Goal: Register for event/course

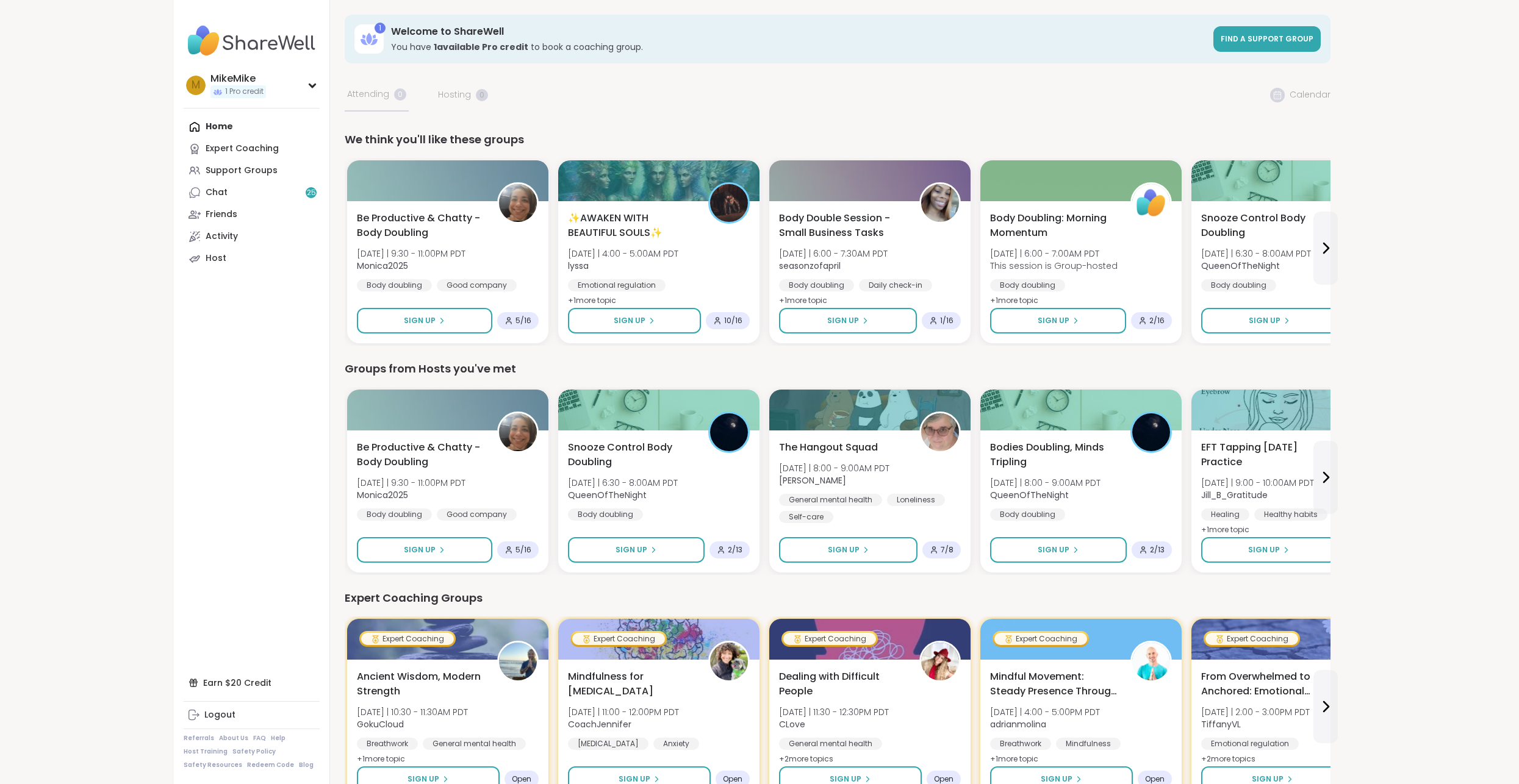
drag, startPoint x: 44, startPoint y: 329, endPoint x: 45, endPoint y: 314, distance: 15.0
drag, startPoint x: 829, startPoint y: 100, endPoint x: 844, endPoint y: 103, distance: 15.3
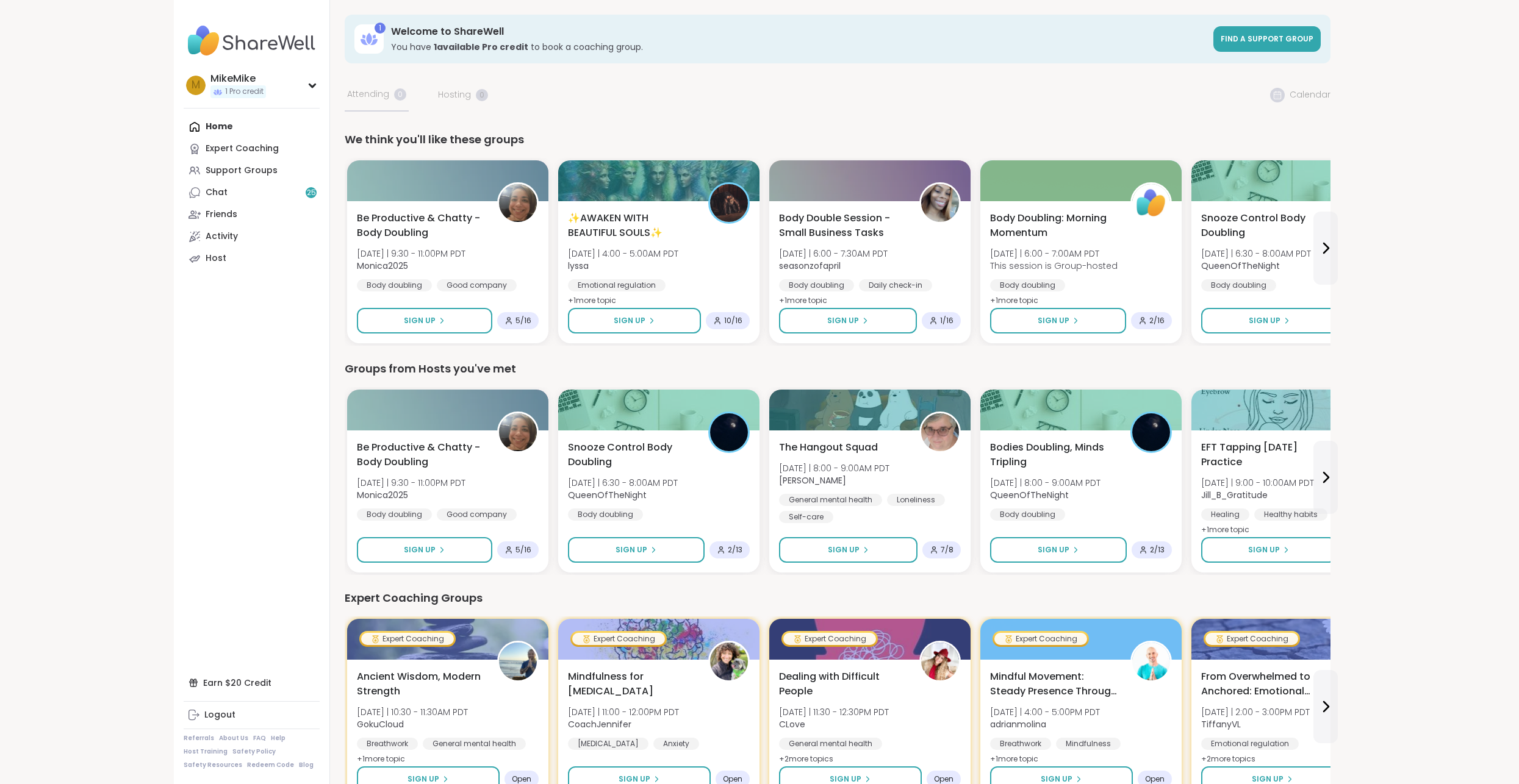
click at [922, 63] on div "1 Welcome to ShareWell You have 1 available Pro credit to book a coaching group…" at bounding box center [837, 38] width 986 height 49
click at [903, 236] on span "Body Double Session - Small Business Tasks" at bounding box center [841, 224] width 129 height 30
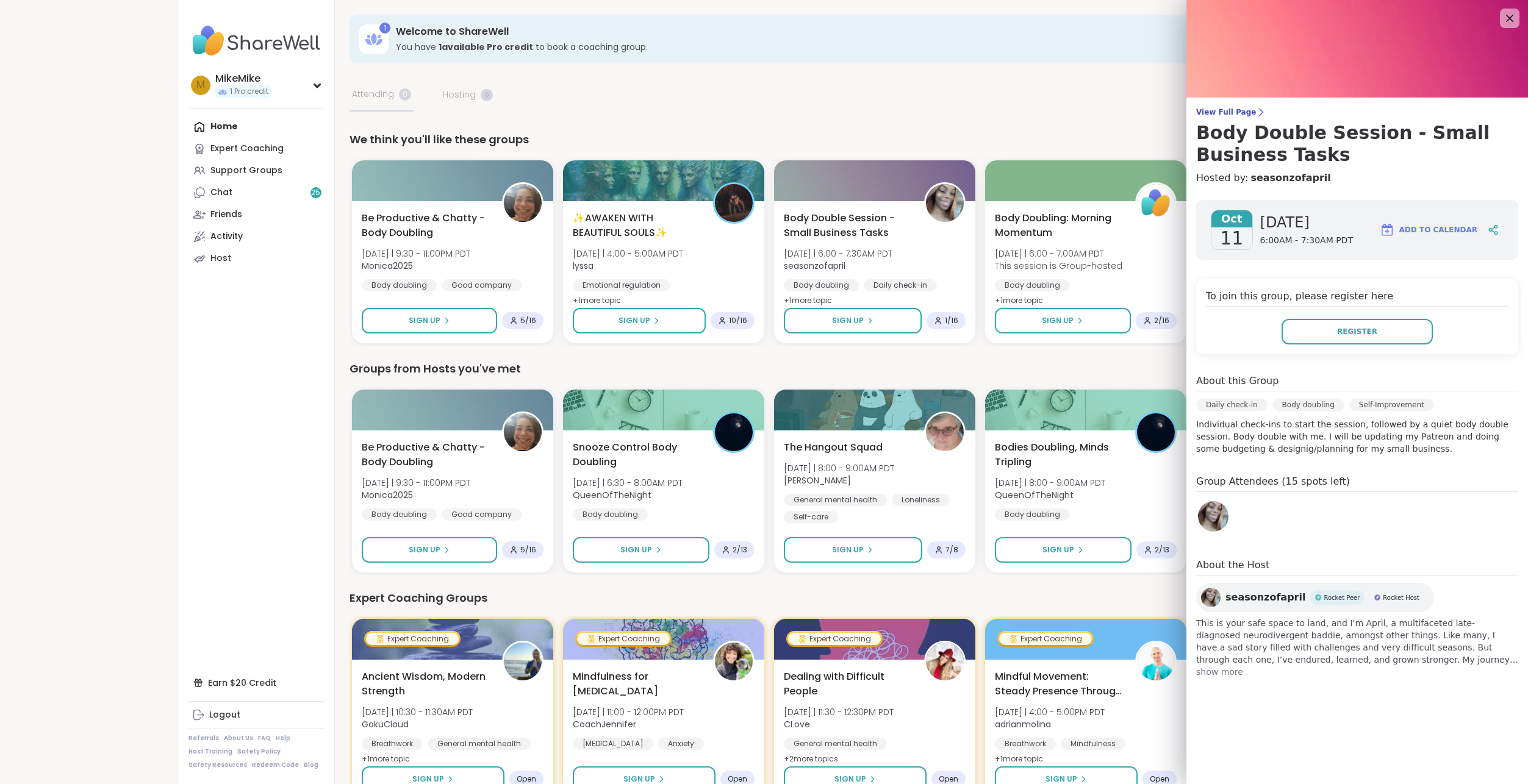
click at [1429, 485] on h4 "Group Attendees (15 spots left)" at bounding box center [1357, 483] width 322 height 18
click at [1421, 485] on h4 "Group Attendees (15 spots left)" at bounding box center [1357, 483] width 322 height 18
click at [1421, 479] on h4 "Group Attendees (15 spots left)" at bounding box center [1357, 483] width 322 height 18
click at [1419, 479] on h4 "Group Attendees (15 spots left)" at bounding box center [1357, 483] width 322 height 18
click at [1400, 467] on div "[DATE] [DATE] 6:00AM - 7:30AM PDT Add to Calendar To join this group, please re…" at bounding box center [1357, 438] width 342 height 498
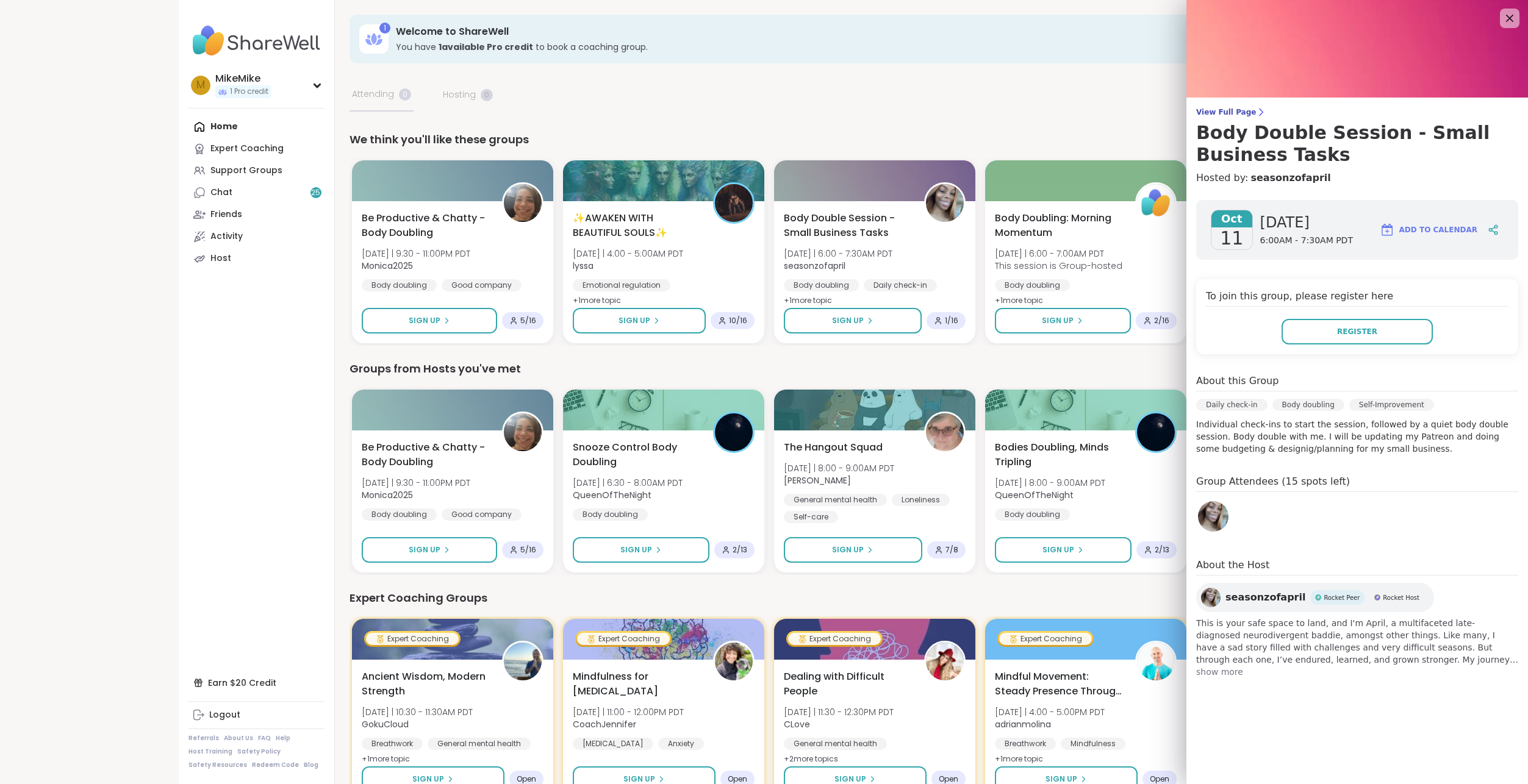
click at [1400, 467] on div "[DATE] [DATE] 6:00AM - 7:30AM PDT Add to Calendar To join this group, please re…" at bounding box center [1357, 438] width 342 height 498
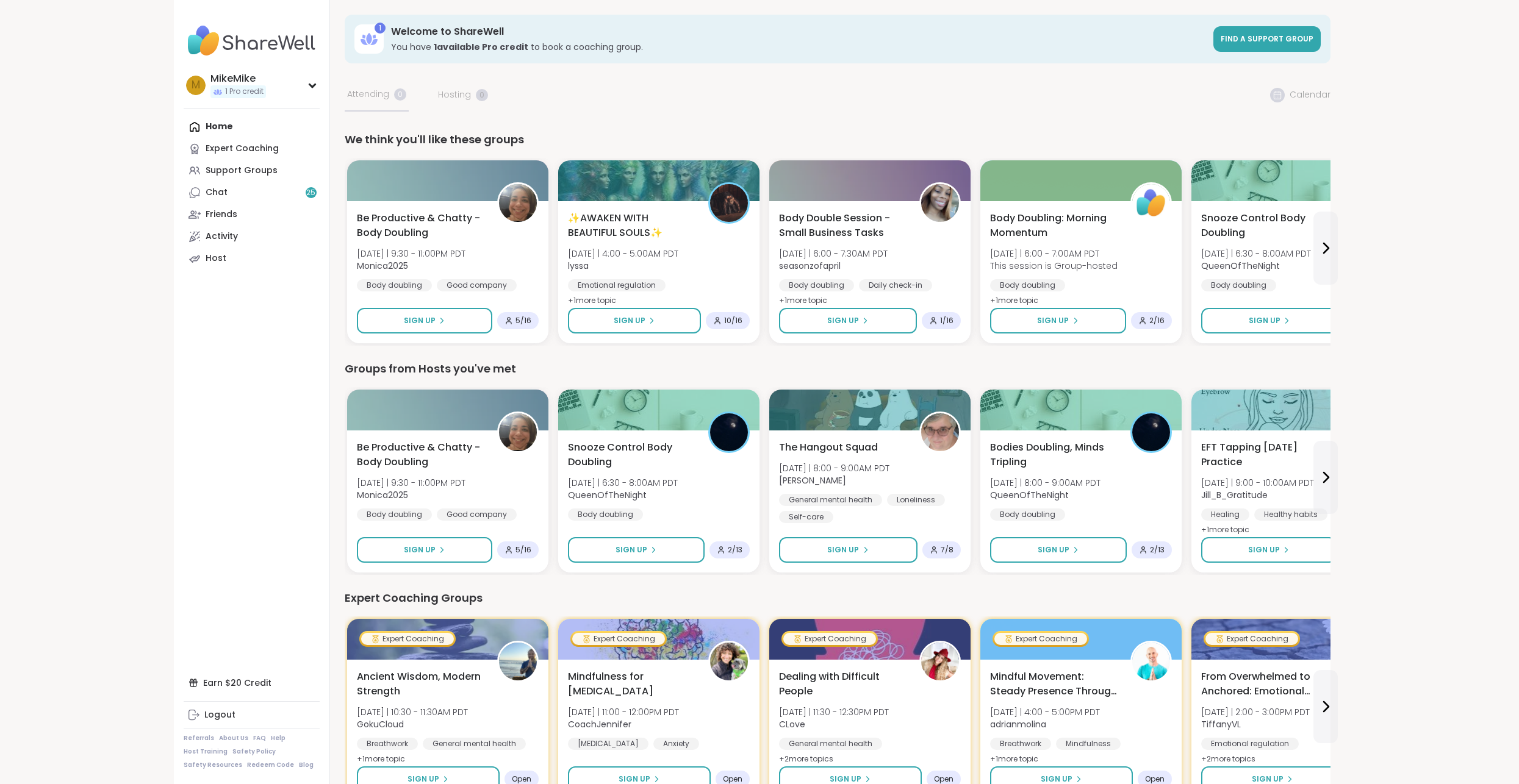
click at [834, 244] on div "Body Double Session - Small Business Tasks [DATE] | 6:00 - 7:30AM PDT seasonzof…" at bounding box center [869, 260] width 185 height 99
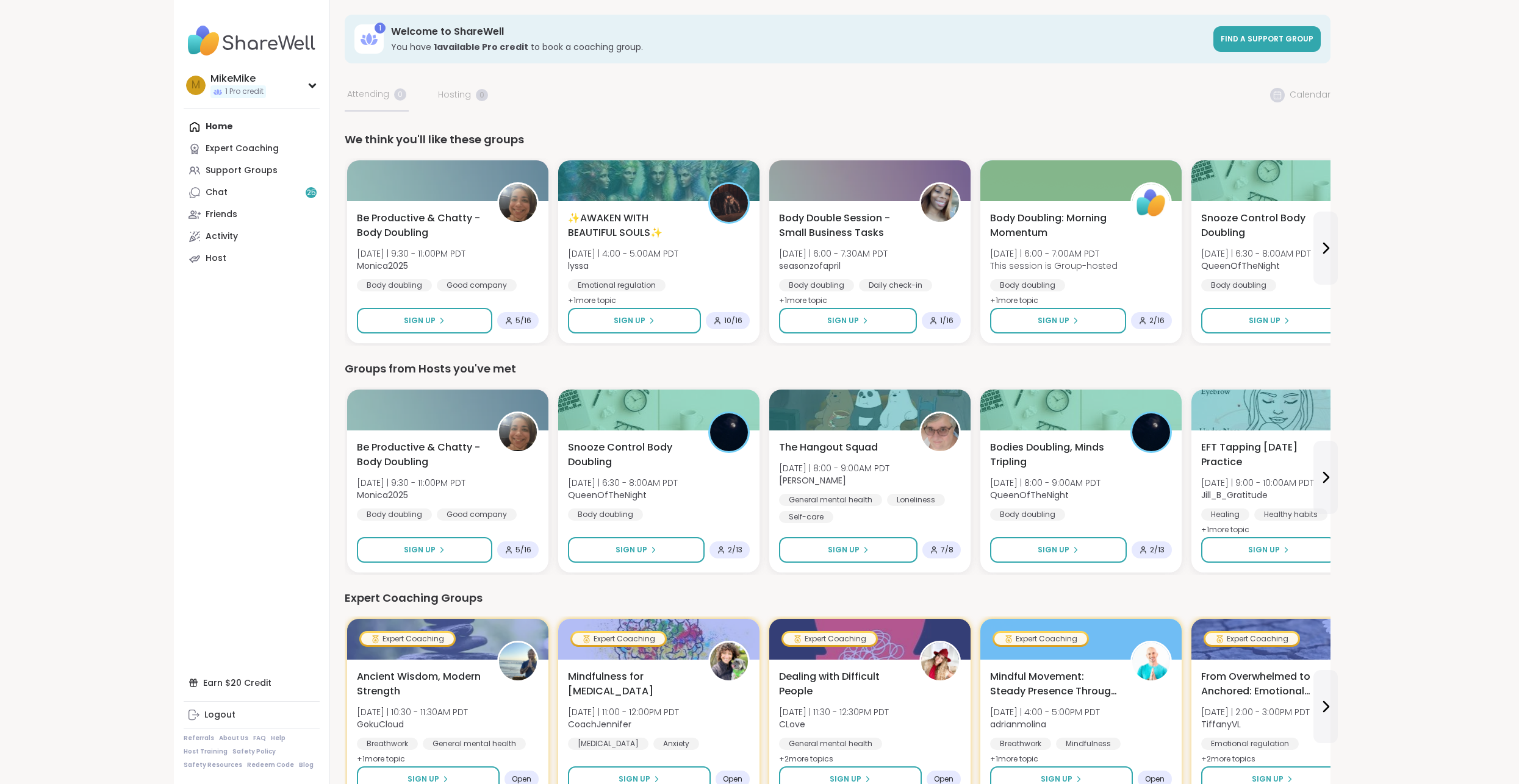
click at [634, 553] on span "Sign Up" at bounding box center [631, 552] width 32 height 11
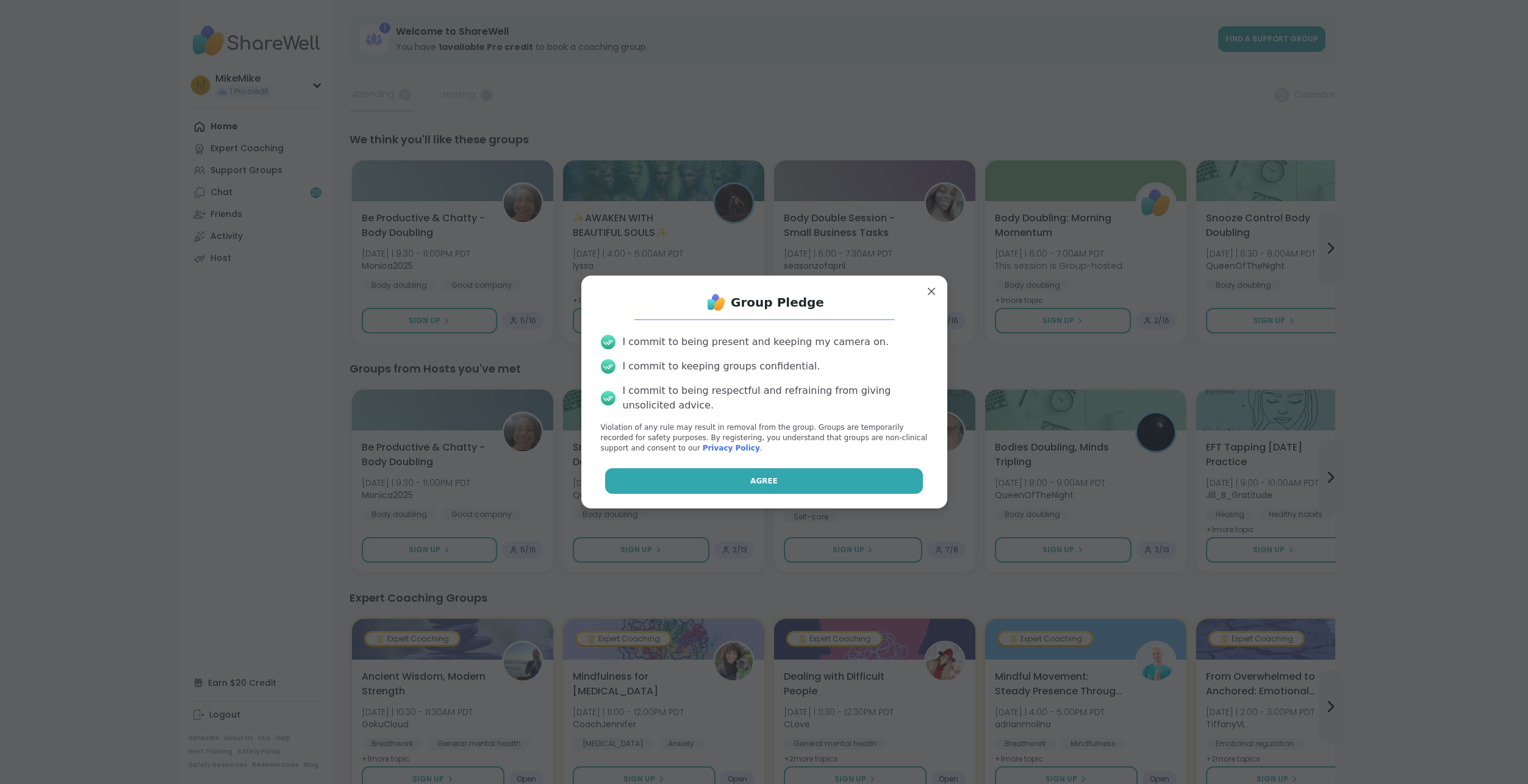
click at [785, 482] on button "Agree" at bounding box center [764, 481] width 318 height 26
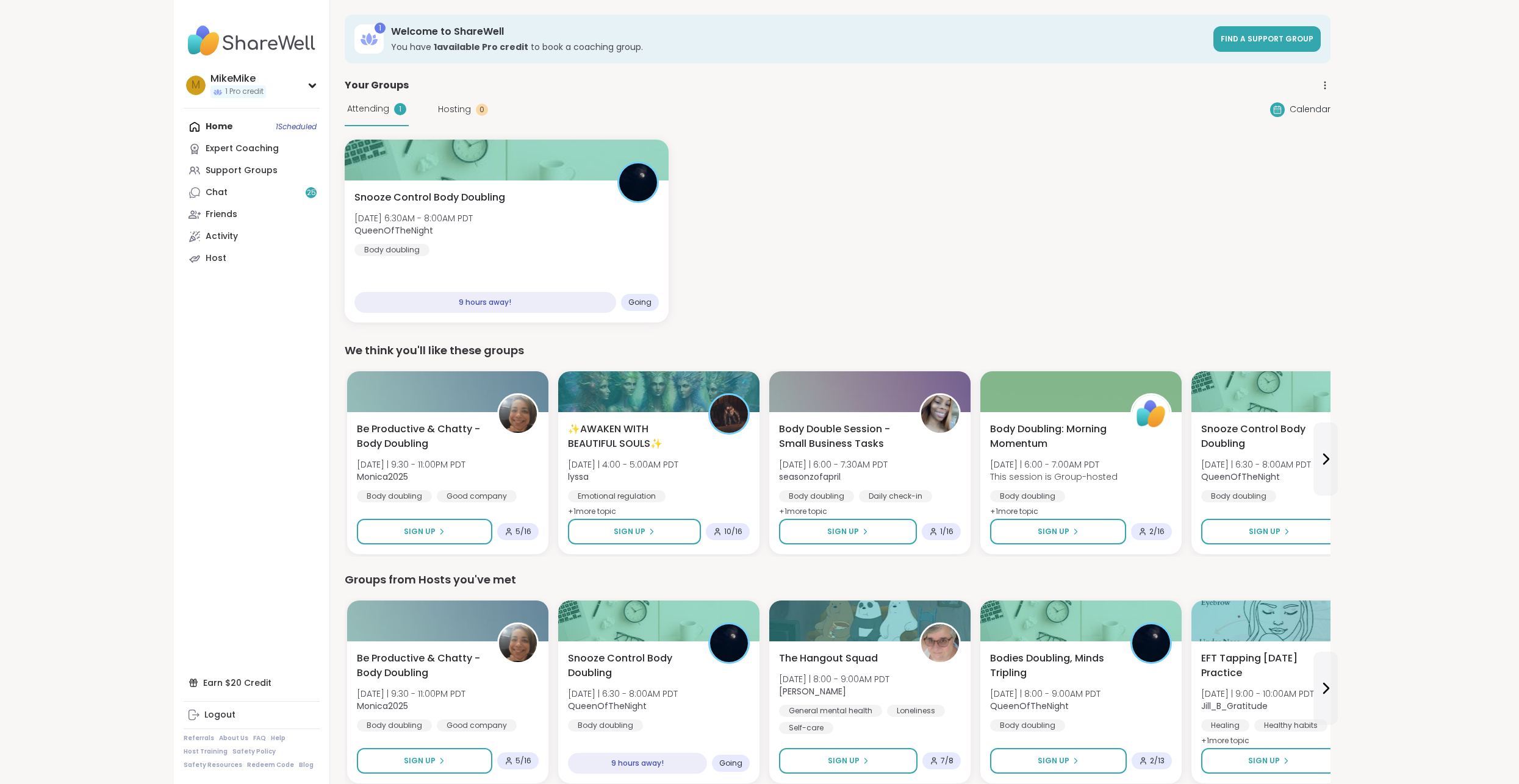
click at [836, 221] on div "Snooze Control Body Doubling [DATE] 6:30AM - 8:00AM PDT QueenOfTheNight Body do…" at bounding box center [837, 231] width 986 height 183
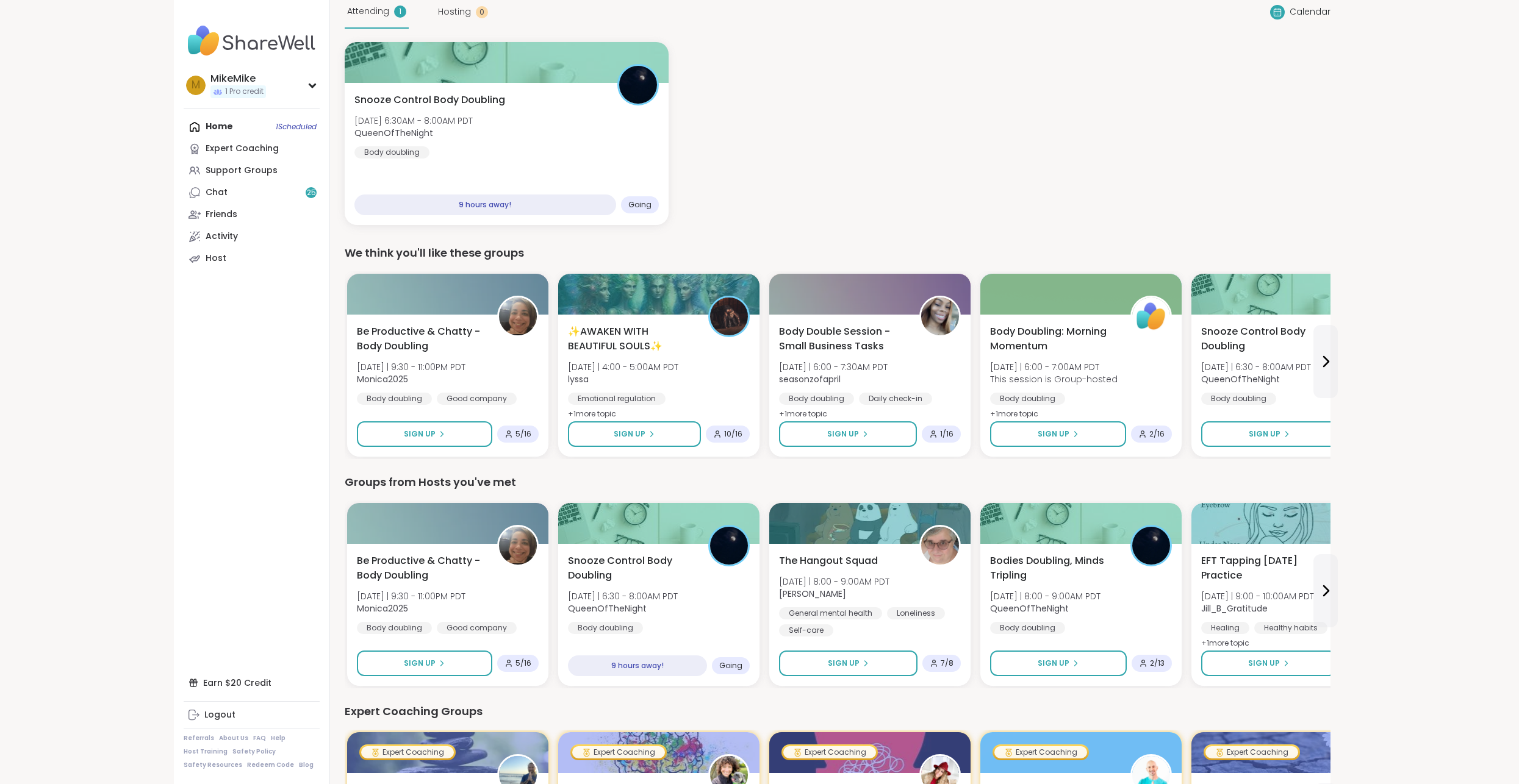
scroll to position [122, 0]
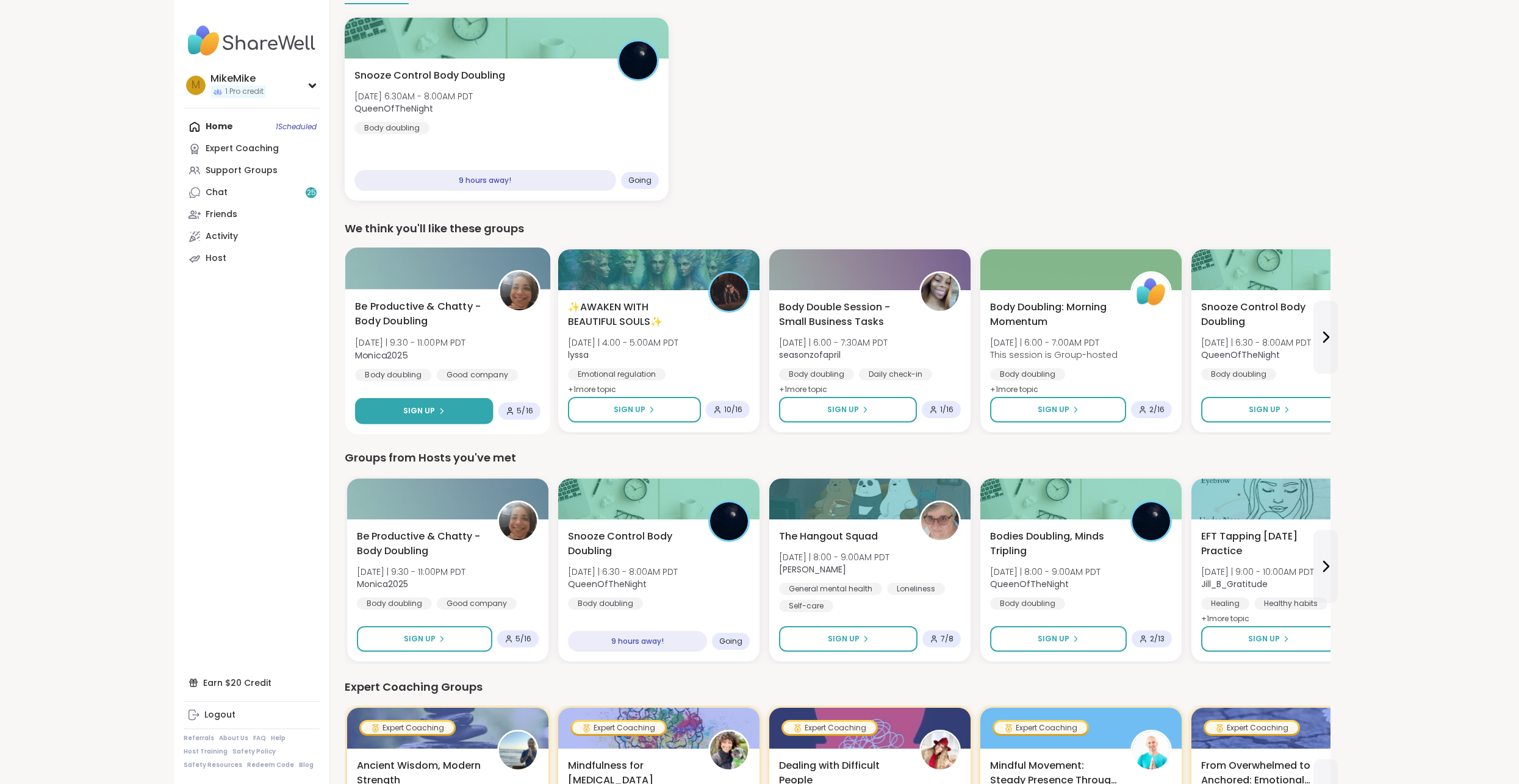
click at [427, 404] on button "Sign Up" at bounding box center [424, 411] width 138 height 26
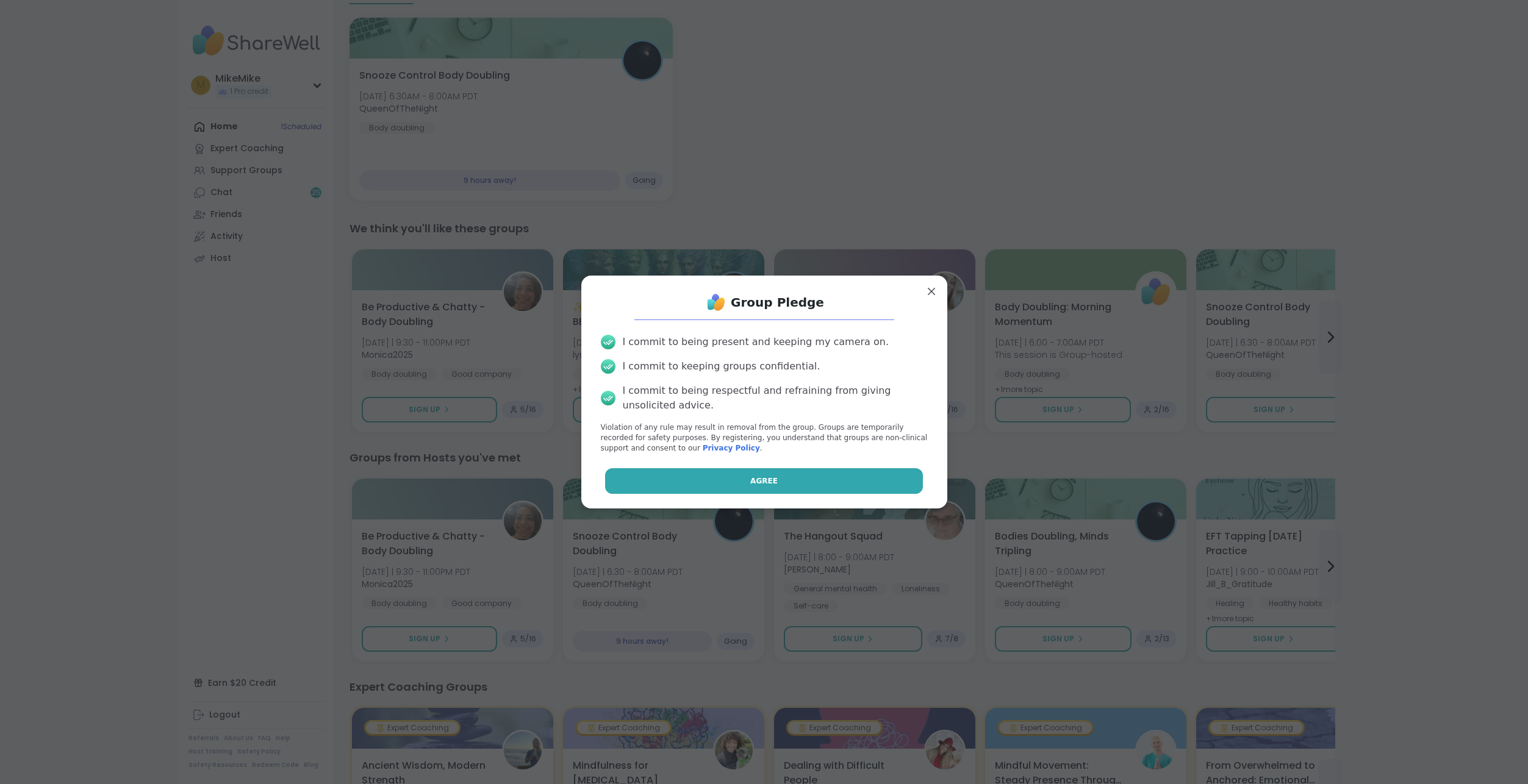
click at [788, 479] on button "Agree" at bounding box center [764, 481] width 318 height 26
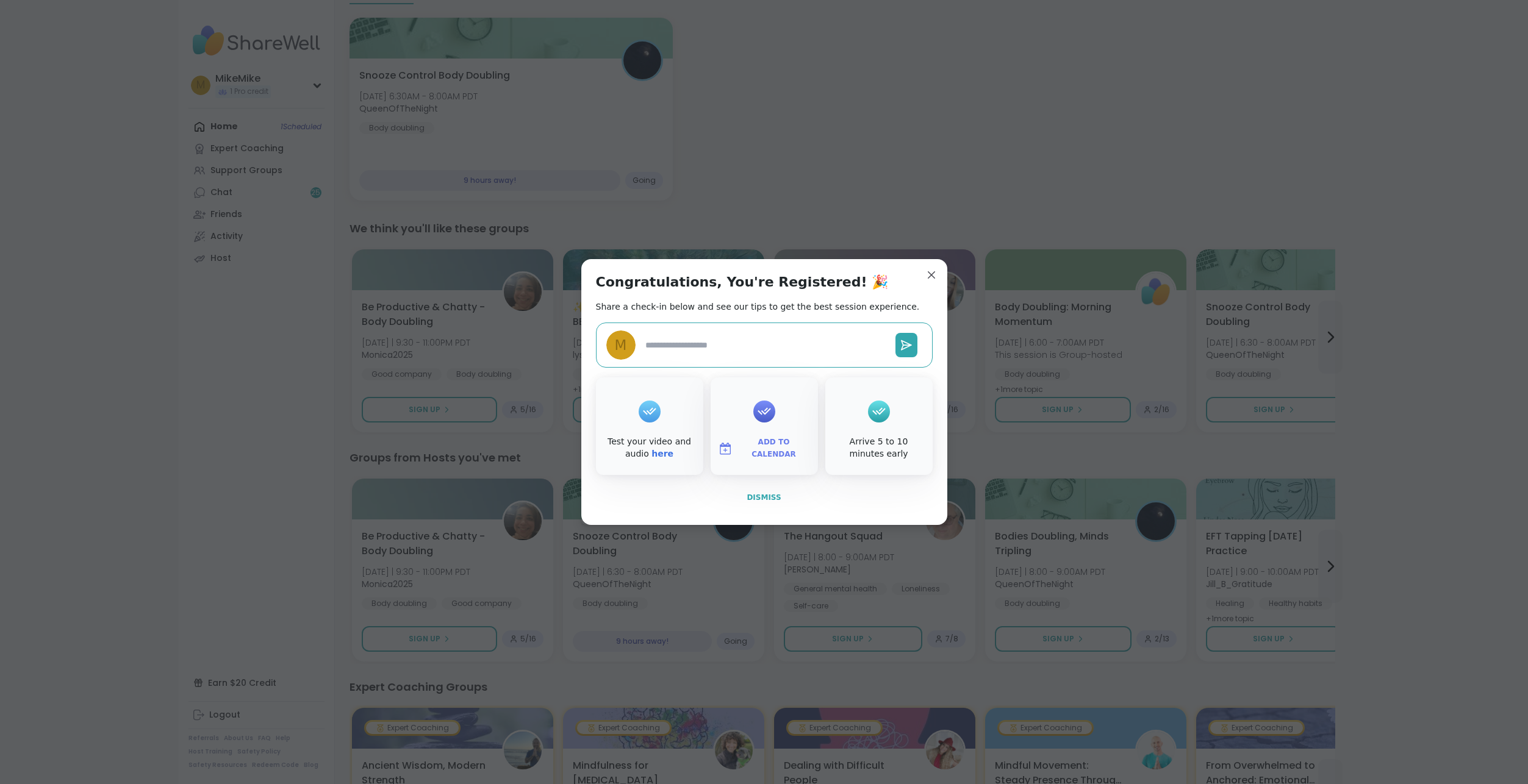
click at [748, 495] on span "Dismiss" at bounding box center [764, 497] width 34 height 9
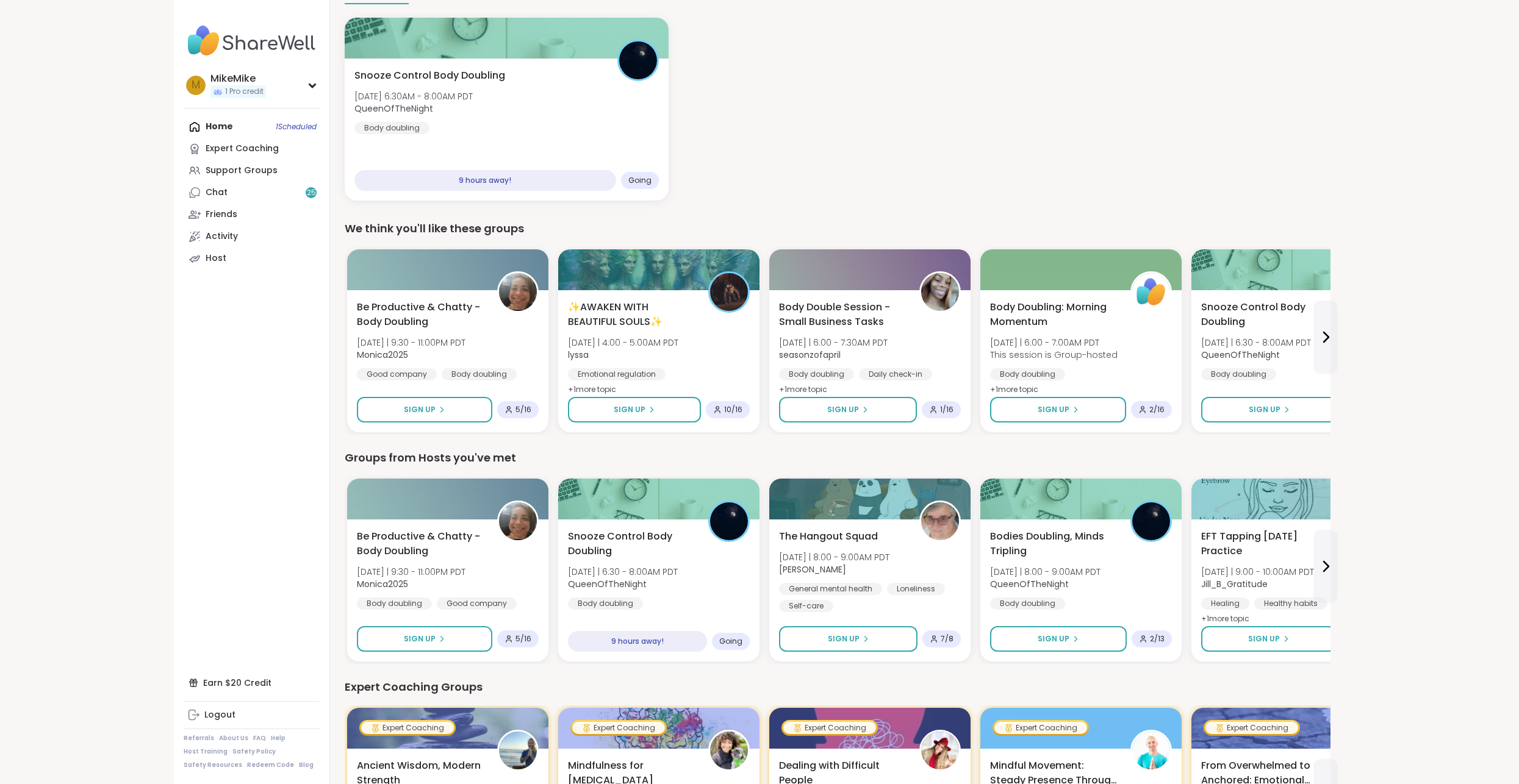
click at [1074, 648] on button "Sign Up" at bounding box center [1057, 641] width 139 height 26
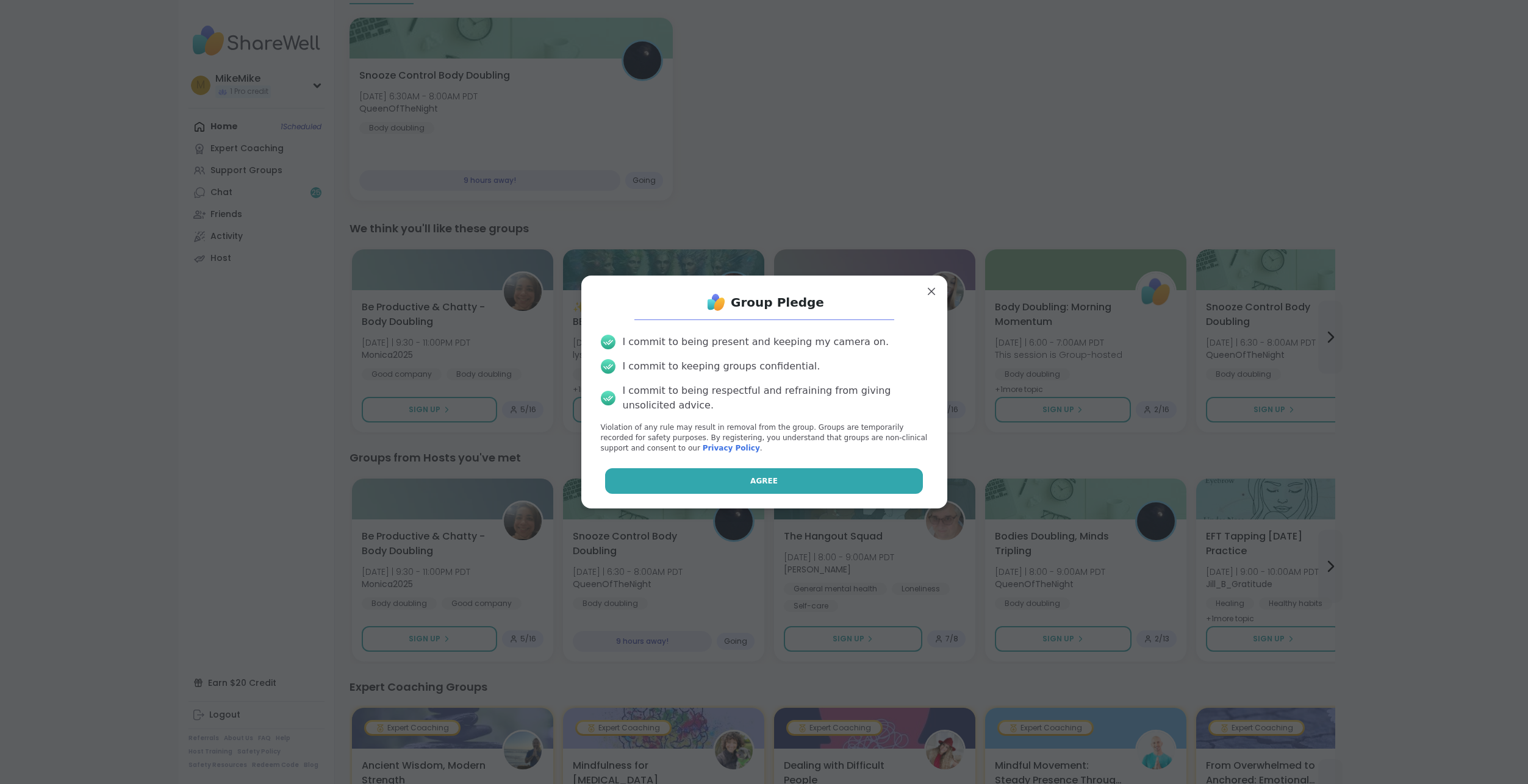
click at [845, 484] on button "Agree" at bounding box center [764, 481] width 318 height 26
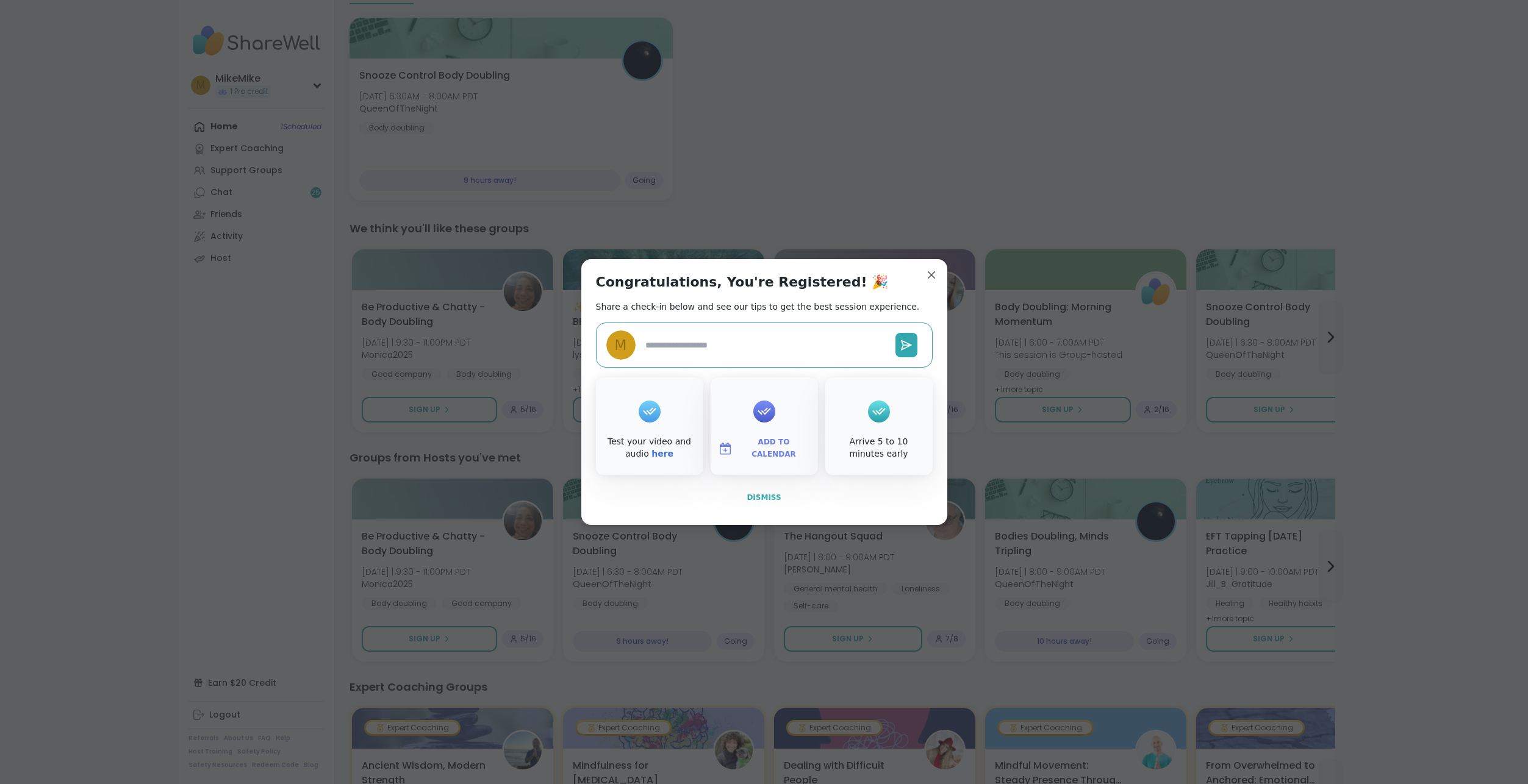
type textarea "*"
click at [792, 498] on button "Dismiss" at bounding box center [764, 498] width 337 height 26
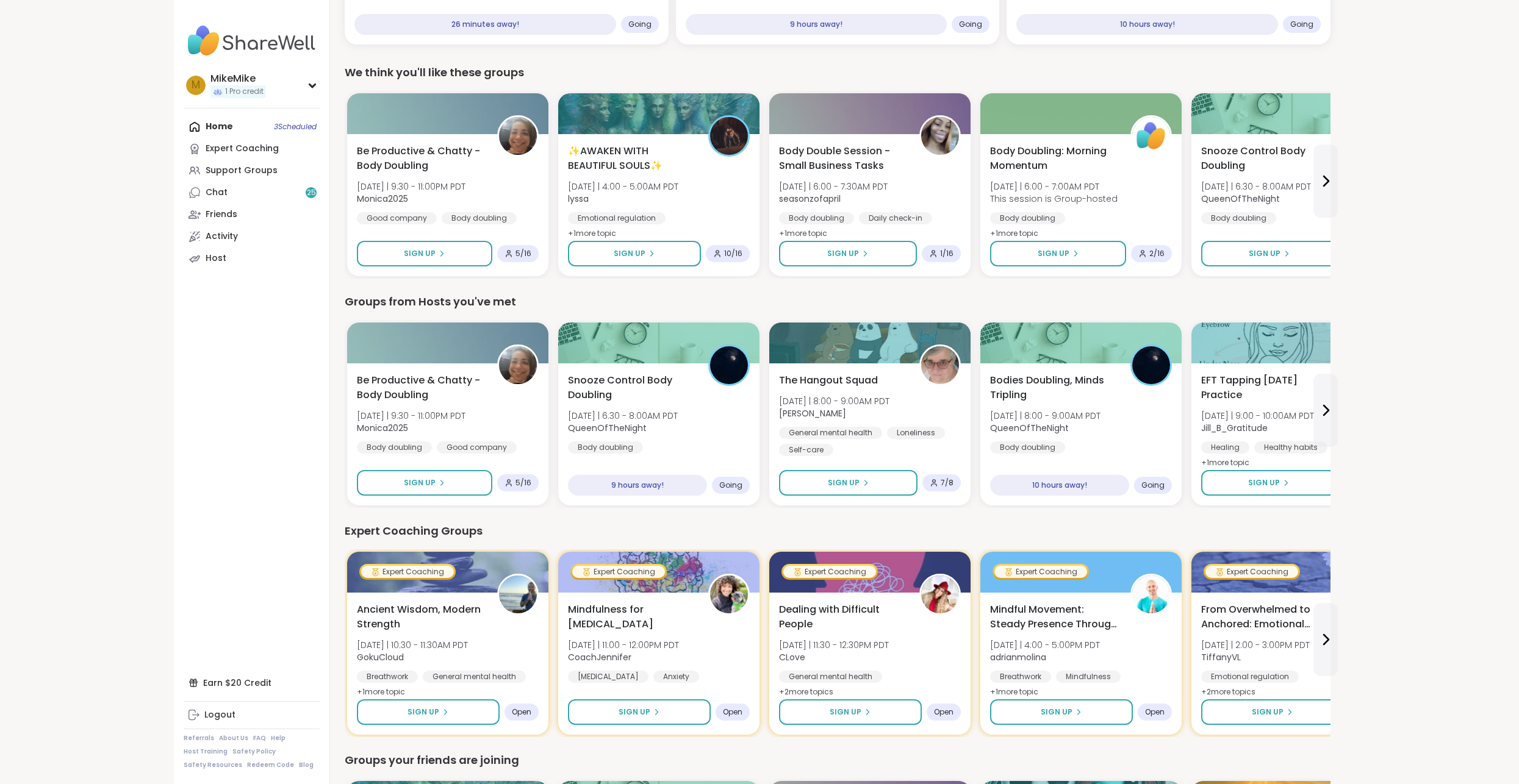
scroll to position [305, 0]
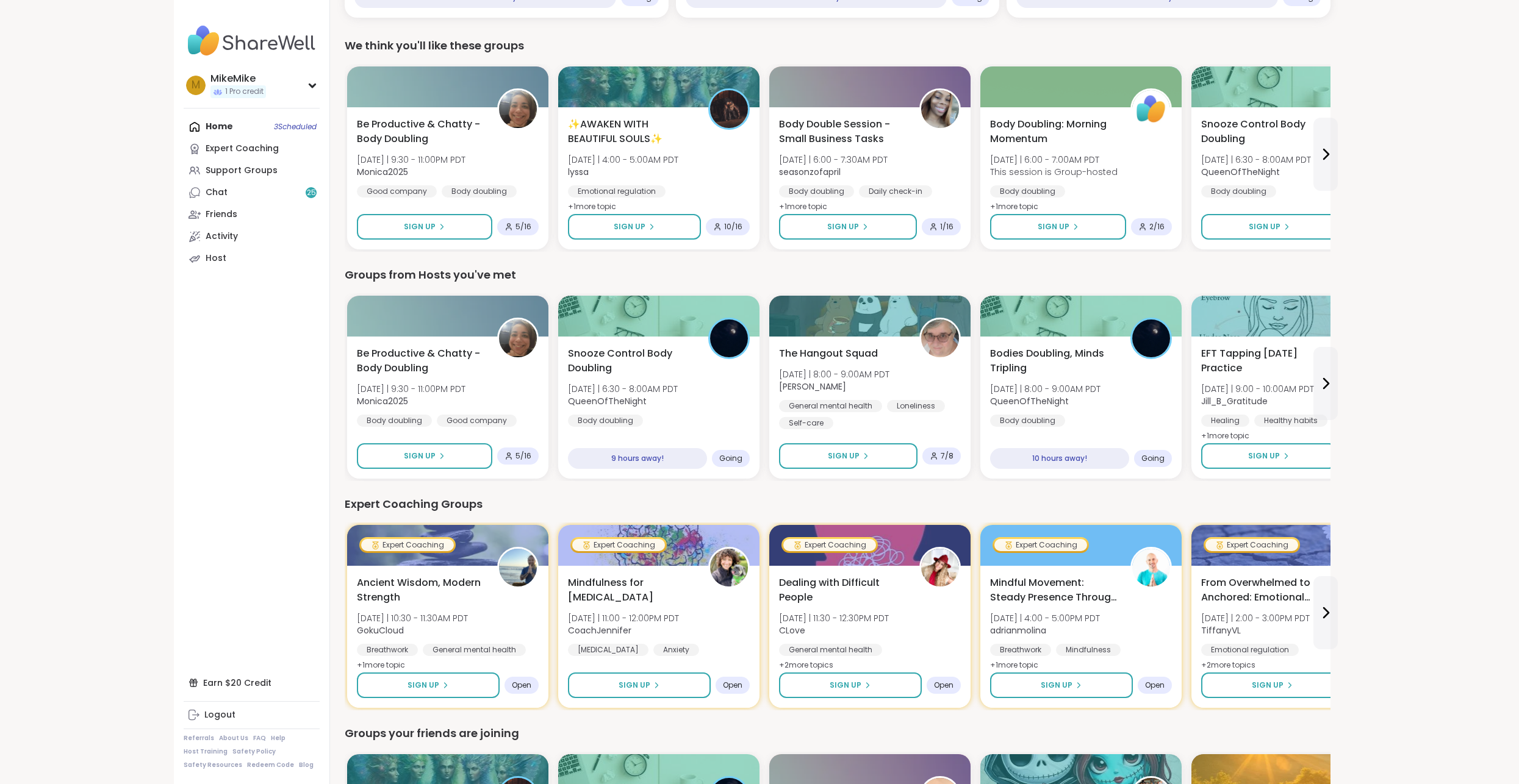
click at [1448, 293] on div "MikeMike 1 Pro credit M MikeMike 1 Pro credit Profile Membership Settings Help …" at bounding box center [760, 688] width 1519 height 1985
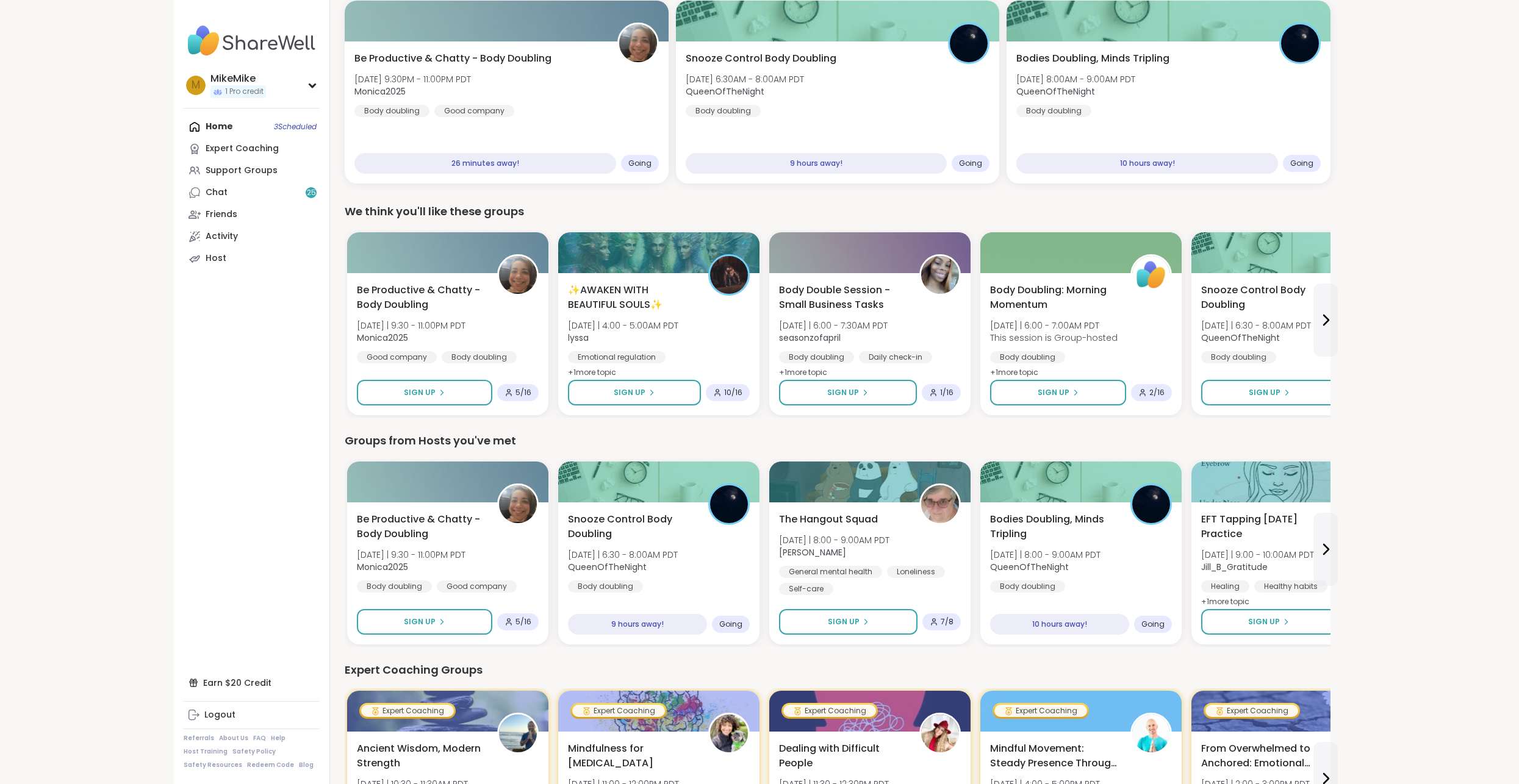
scroll to position [0, 0]
